Goal: Information Seeking & Learning: Learn about a topic

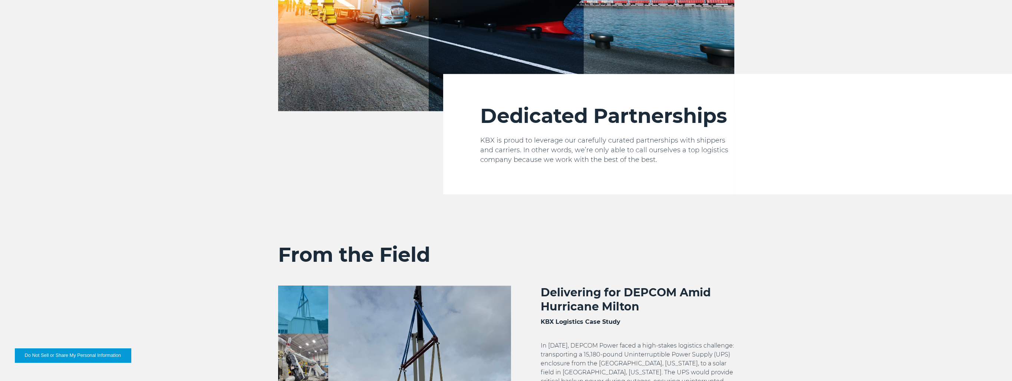
scroll to position [1410, 0]
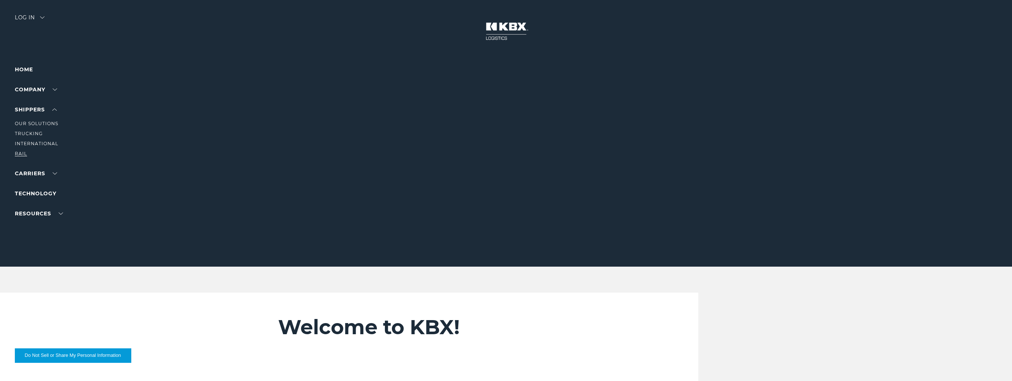
click at [19, 152] on link "RAIL" at bounding box center [21, 154] width 12 height 6
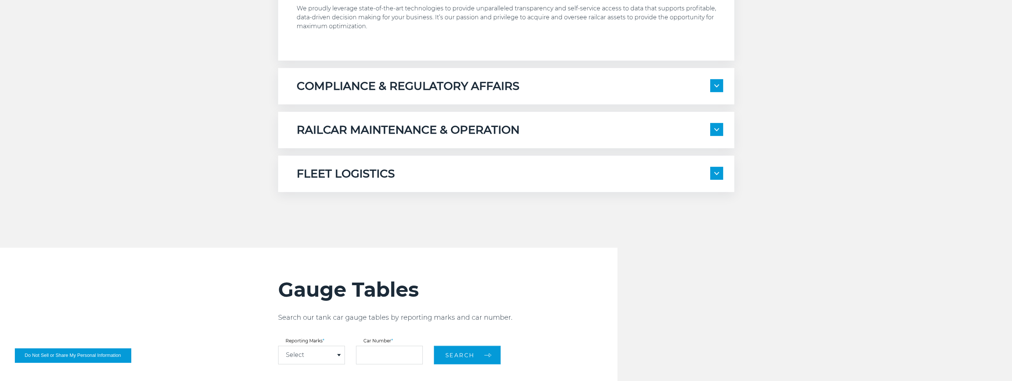
scroll to position [631, 0]
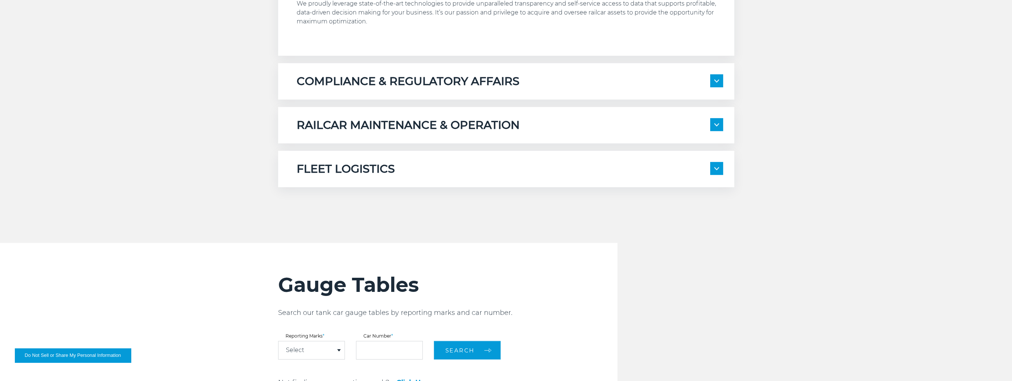
click at [717, 125] on img at bounding box center [717, 124] width 5 height 3
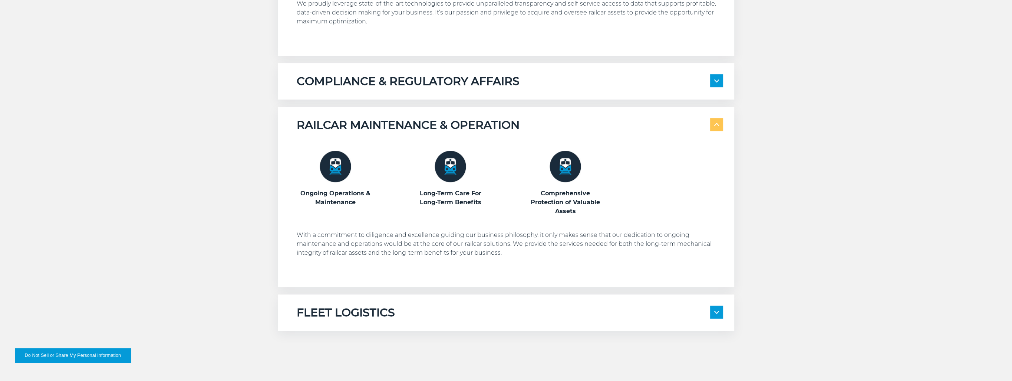
scroll to position [742, 0]
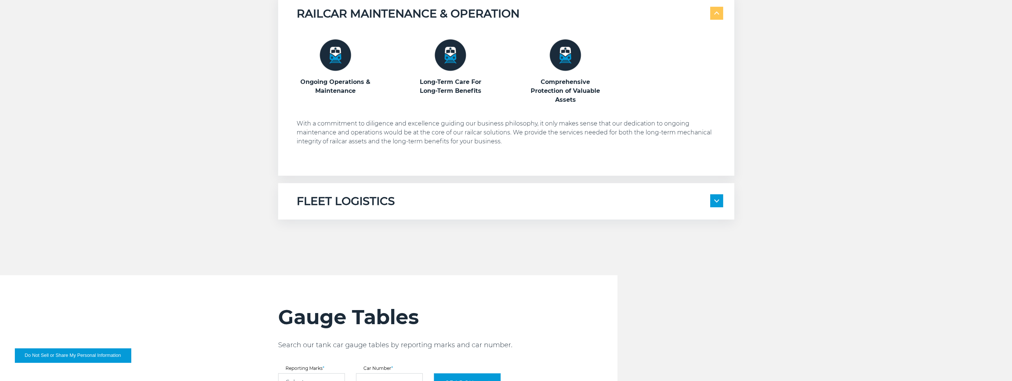
click at [715, 201] on img at bounding box center [717, 200] width 5 height 3
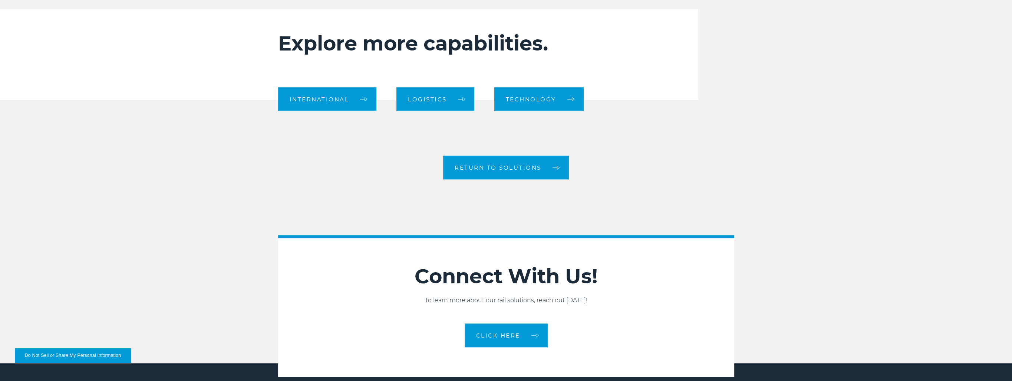
scroll to position [1447, 0]
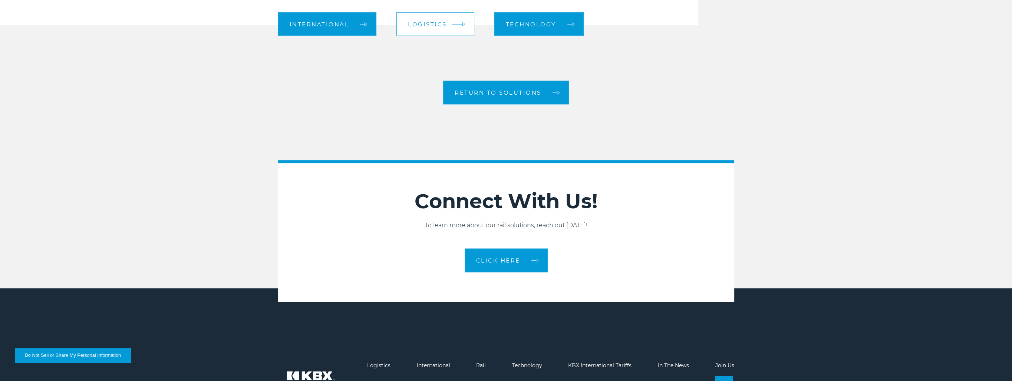
click at [427, 27] on link "Logistics" at bounding box center [436, 24] width 78 height 24
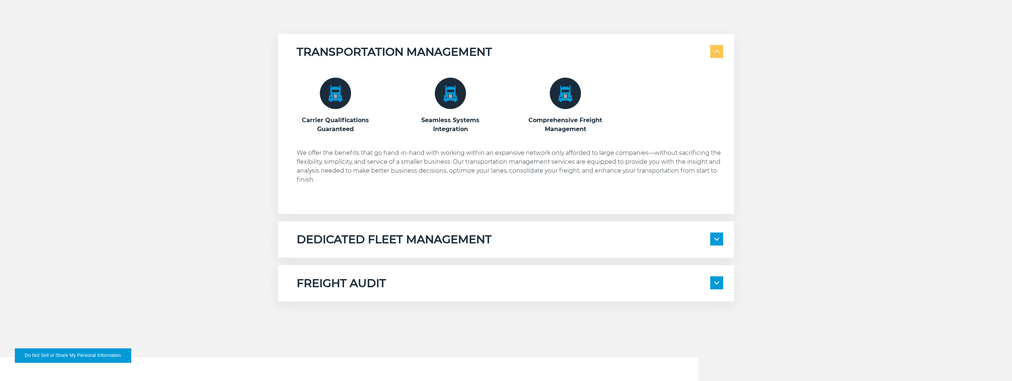
scroll to position [482, 0]
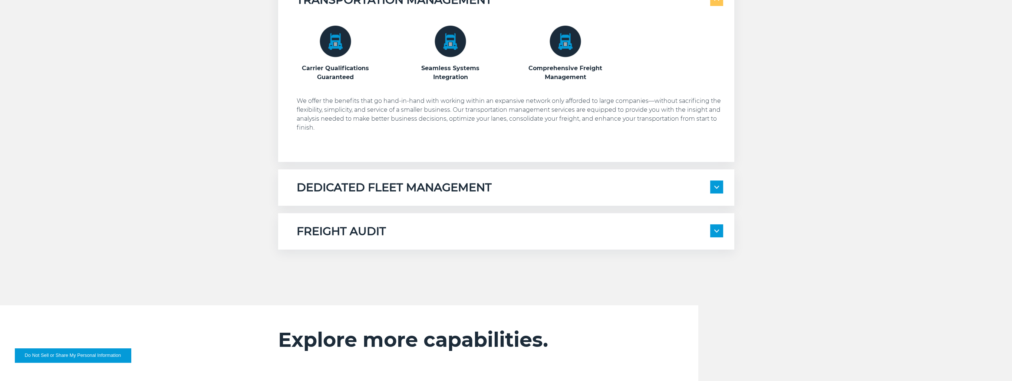
drag, startPoint x: 710, startPoint y: 184, endPoint x: 705, endPoint y: 181, distance: 6.1
